Goal: Task Accomplishment & Management: Use online tool/utility

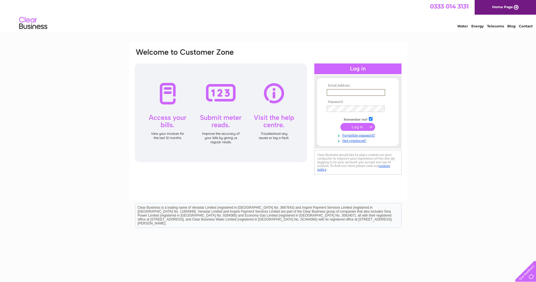
type input "hello@beehiveashford.com"
click at [358, 126] on input "submit" at bounding box center [358, 126] width 35 height 8
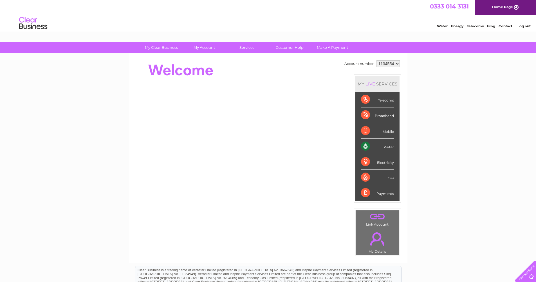
click at [389, 149] on div "Water" at bounding box center [377, 146] width 33 height 15
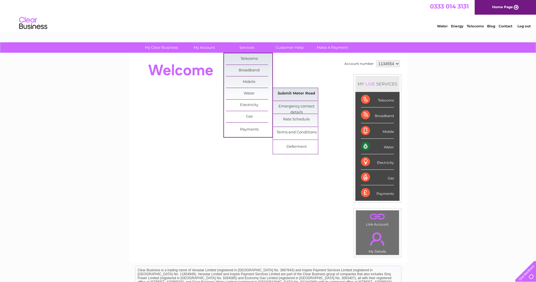
click at [298, 91] on link "Submit Meter Read" at bounding box center [296, 93] width 46 height 11
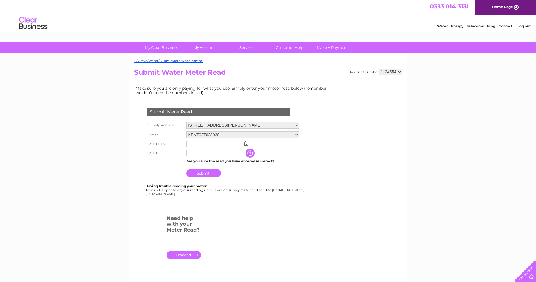
click at [191, 142] on input "text" at bounding box center [215, 144] width 58 height 6
click at [247, 143] on img at bounding box center [246, 143] width 4 height 5
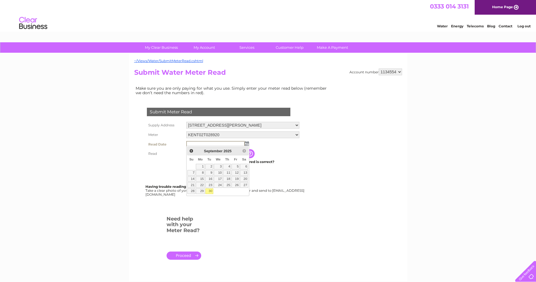
click at [212, 190] on link "30" at bounding box center [210, 191] width 8 height 6
type input "2025/09/30"
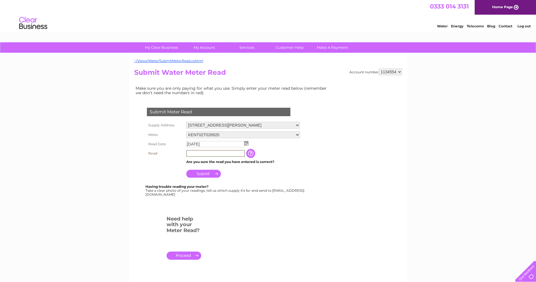
click at [222, 153] on input "text" at bounding box center [215, 153] width 59 height 7
type input "3605"
click at [216, 172] on input "Submit" at bounding box center [203, 173] width 35 height 8
click at [216, 154] on input "3605" at bounding box center [215, 153] width 59 height 7
